Goal: Find specific page/section: Find specific page/section

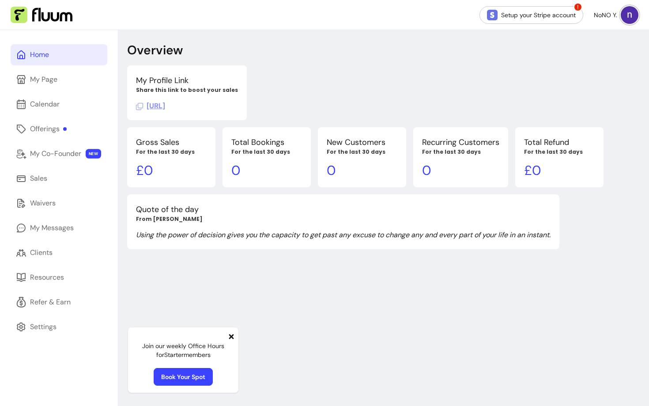
click at [229, 337] on icon at bounding box center [231, 336] width 7 height 7
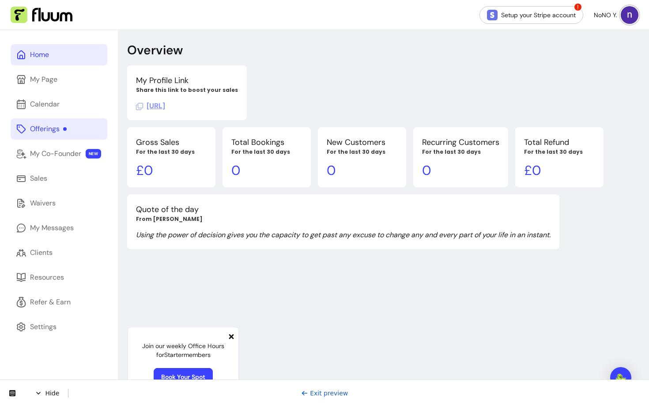
click at [61, 128] on div "Offerings" at bounding box center [48, 129] width 37 height 11
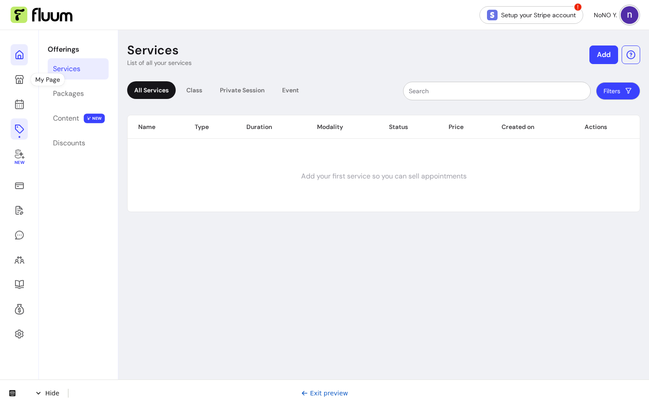
click at [23, 61] on link at bounding box center [19, 54] width 17 height 21
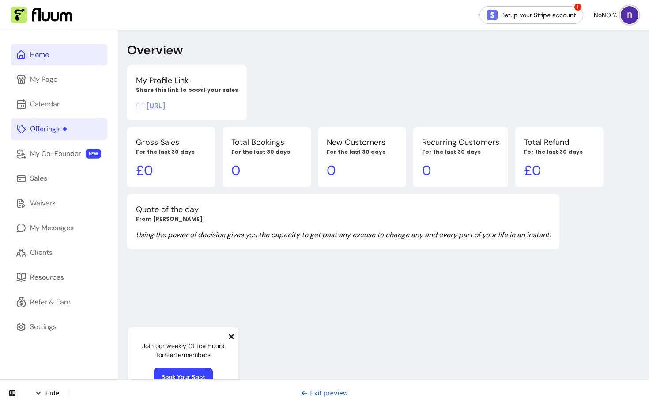
click at [42, 396] on span "Hide" at bounding box center [52, 393] width 34 height 9
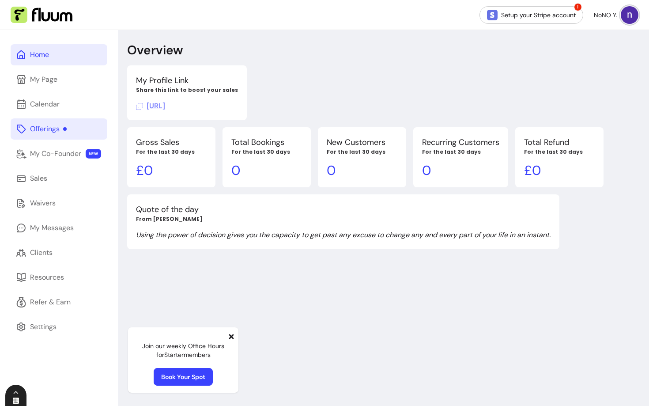
click at [15, 403] on icon at bounding box center [15, 400] width 7 height 7
